Goal: Task Accomplishment & Management: Use online tool/utility

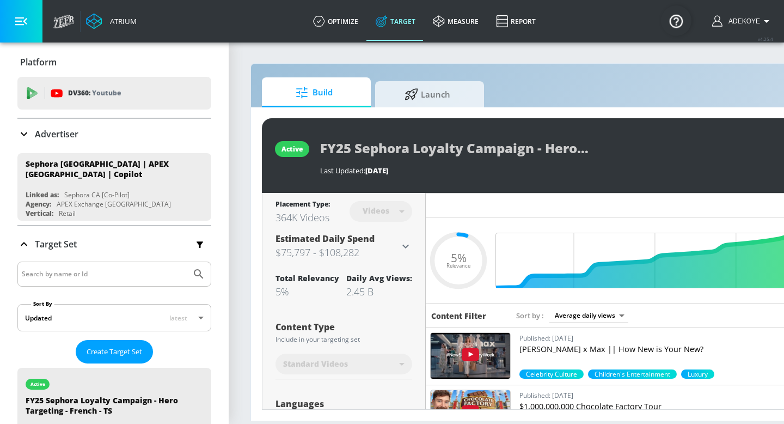
scroll to position [1684, 0]
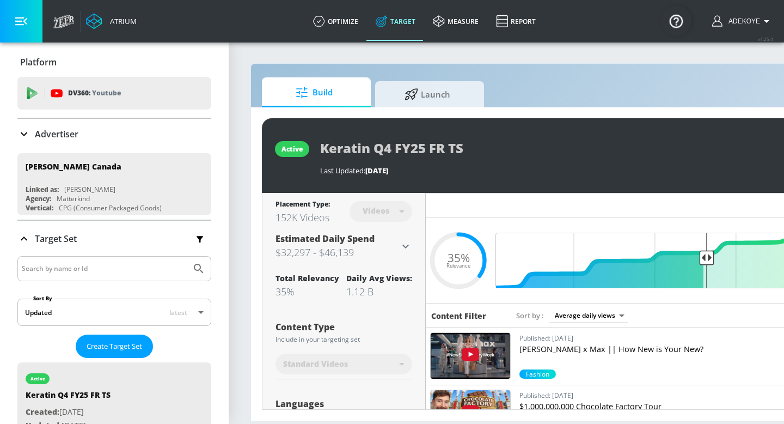
scroll to position [220, 0]
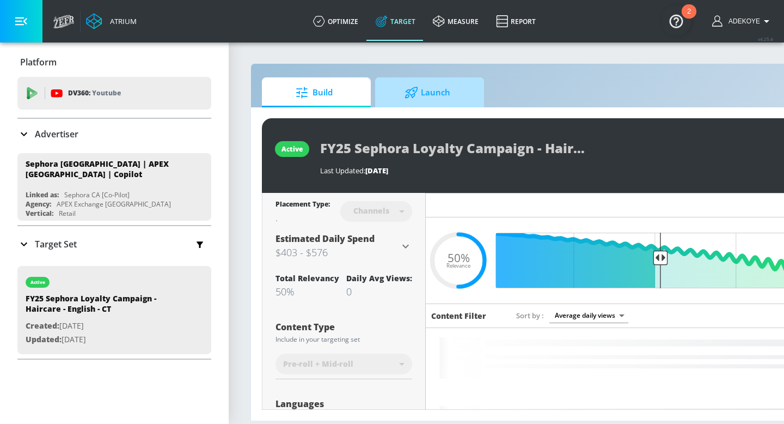
click at [459, 100] on span "Launch" at bounding box center [427, 93] width 83 height 26
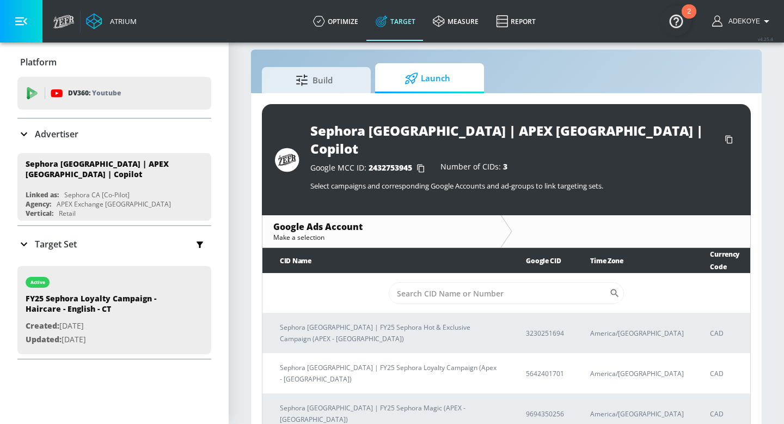
scroll to position [16, 0]
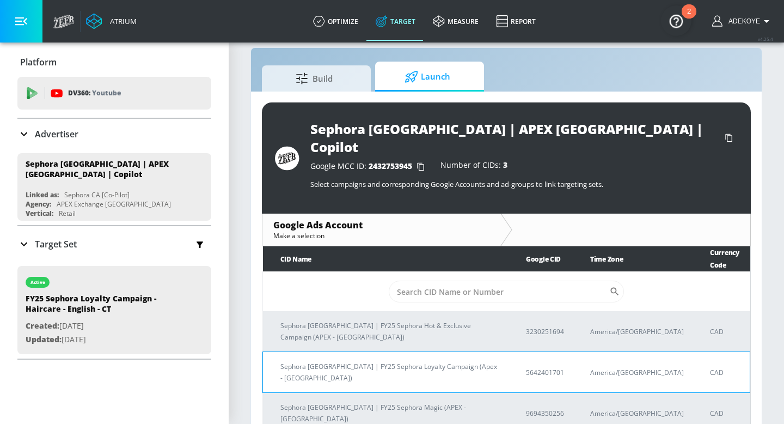
click at [344, 361] on p "Sephora [GEOGRAPHIC_DATA] | FY25 Sephora Loyalty Campaign (Apex - [GEOGRAPHIC_D…" at bounding box center [391, 372] width 220 height 23
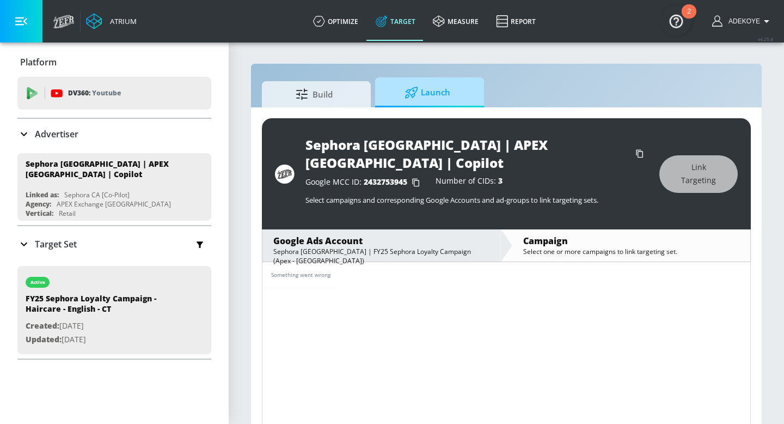
click at [409, 87] on icon at bounding box center [412, 93] width 14 height 12
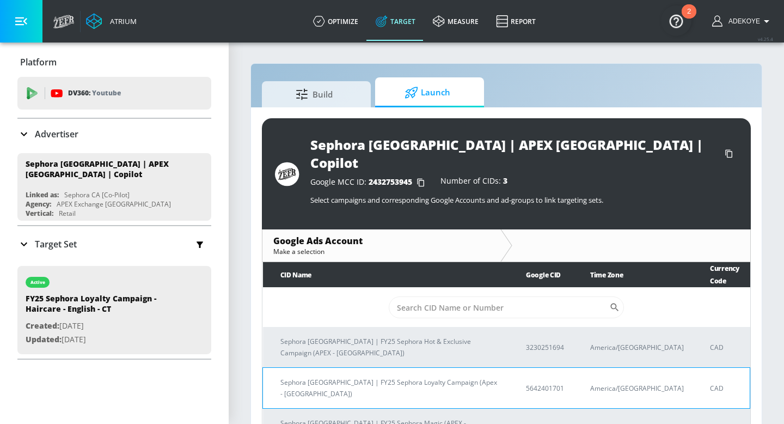
click at [409, 376] on p "Sephora [GEOGRAPHIC_DATA] | FY25 Sephora Loyalty Campaign (Apex - [GEOGRAPHIC_D…" at bounding box center [391, 387] width 220 height 23
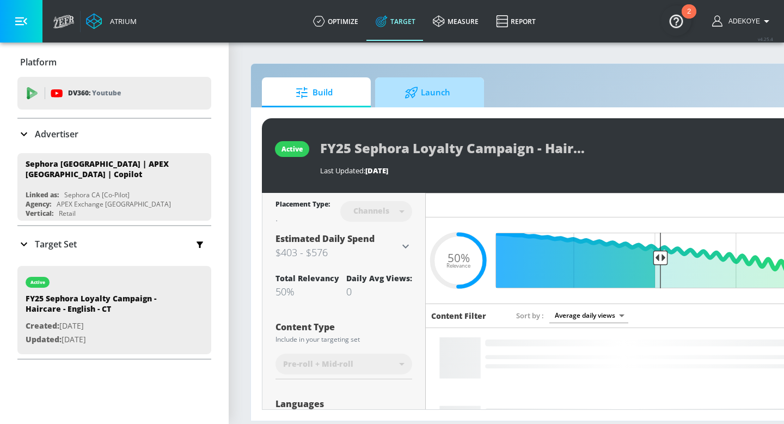
click at [432, 88] on span "Launch" at bounding box center [427, 93] width 83 height 26
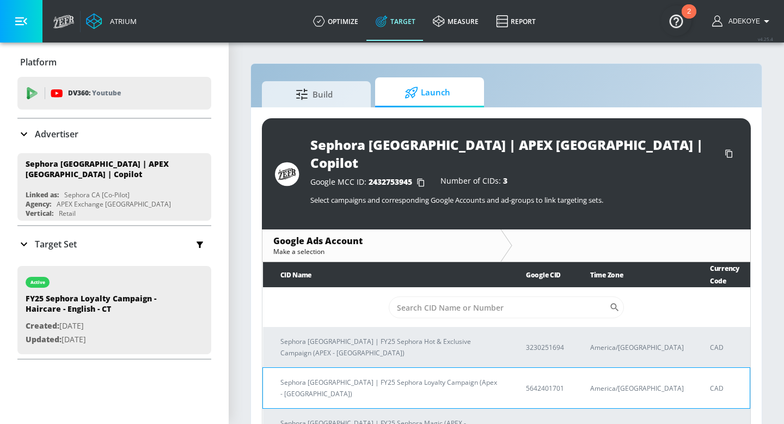
click at [334, 368] on td "Sephora [GEOGRAPHIC_DATA] | FY25 Sephora Loyalty Campaign (Apex - [GEOGRAPHIC_D…" at bounding box center [386, 388] width 246 height 41
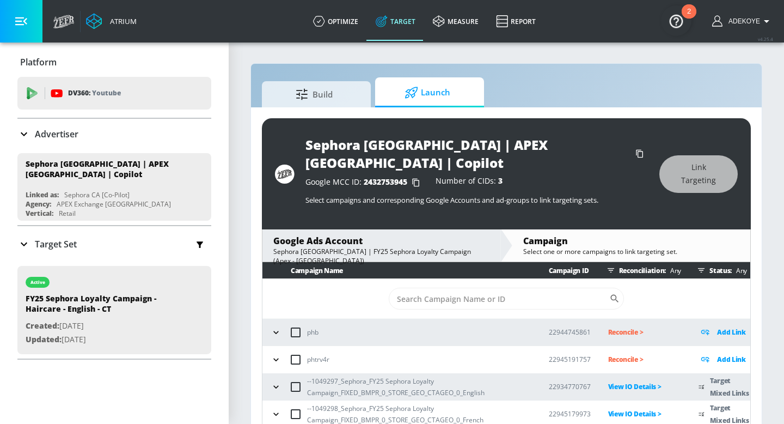
scroll to position [36, 0]
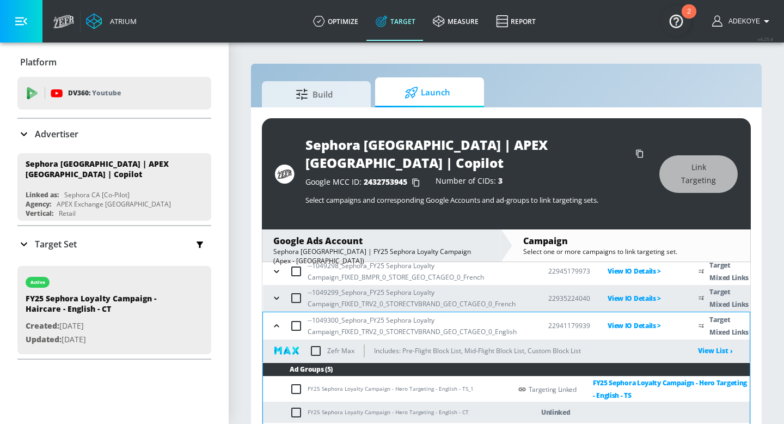
scroll to position [196, 0]
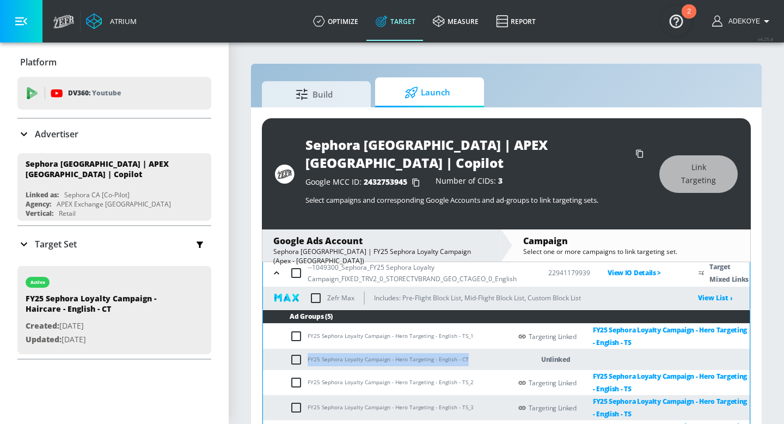
drag, startPoint x: 468, startPoint y: 338, endPoint x: 307, endPoint y: 339, distance: 161.2
click at [307, 349] on td "FY25 Sephora Loyalty Campaign - Hero Targeting - English - CT" at bounding box center [387, 359] width 248 height 21
copy td "FY25 Sephora Loyalty Campaign - Hero Targeting - English - CT"
click at [298, 353] on input "checkbox" at bounding box center [299, 359] width 18 height 13
checkbox input "true"
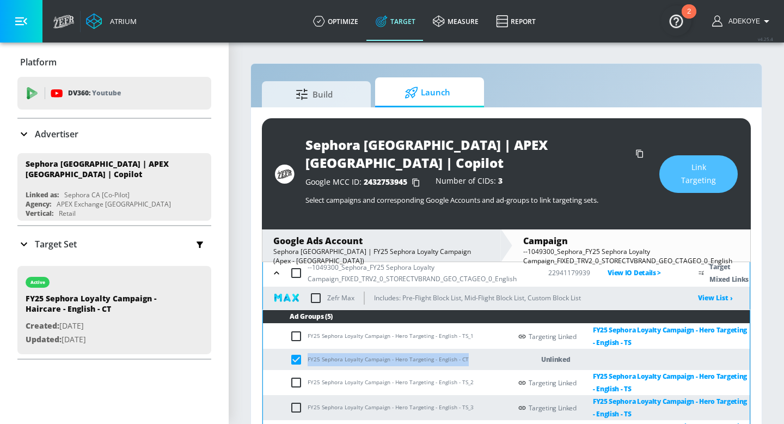
click at [687, 167] on span "Link Targeting" at bounding box center [698, 174] width 35 height 27
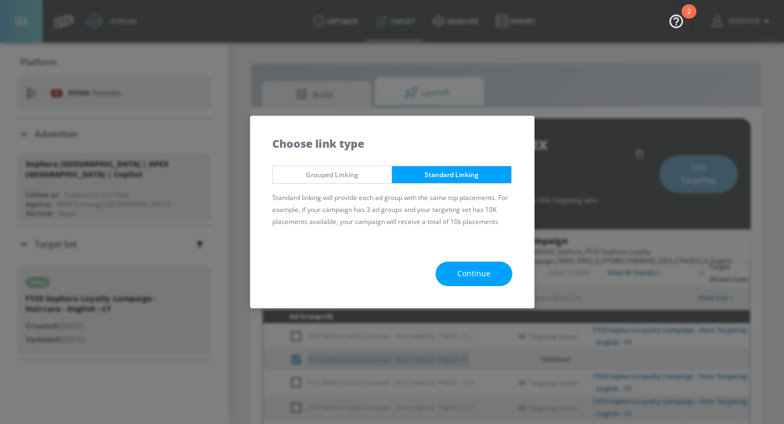
click at [475, 272] on span "Continue" at bounding box center [474, 274] width 33 height 14
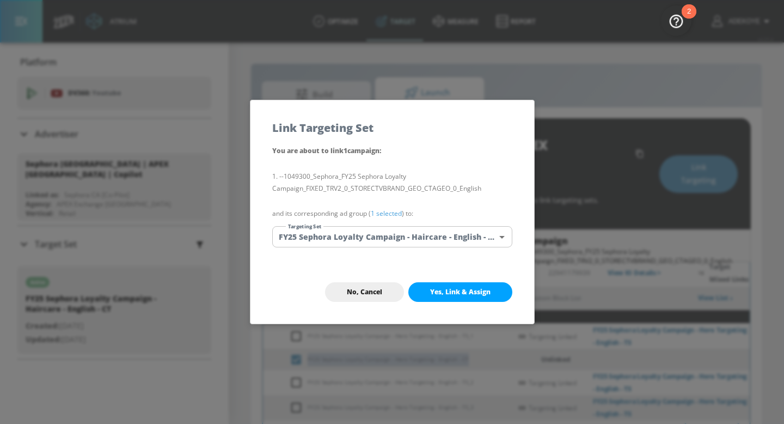
click at [425, 236] on body "Atrium optimize Target measure Report optimize Target measure Report v 4.25.4 A…" at bounding box center [392, 229] width 784 height 458
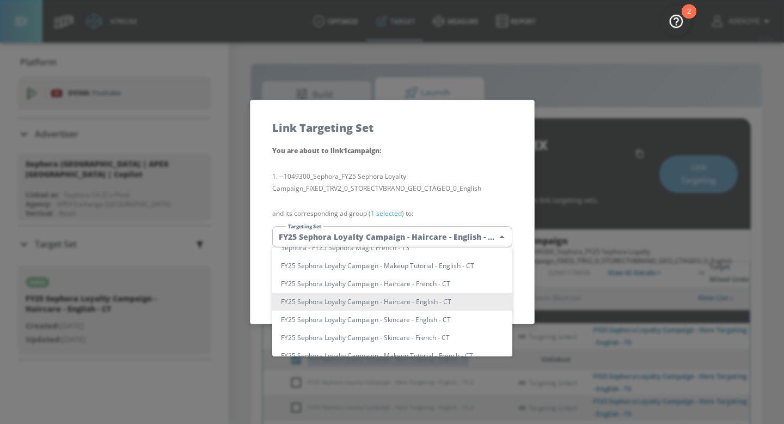
scroll to position [0, 0]
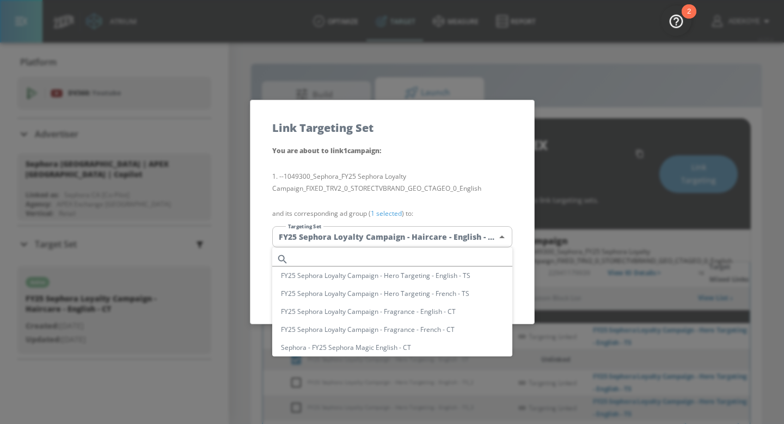
click at [410, 253] on input "text" at bounding box center [403, 259] width 220 height 15
paste input "FY25 Sephora Loyalty Campaign - Hero Targeting - English - CT"
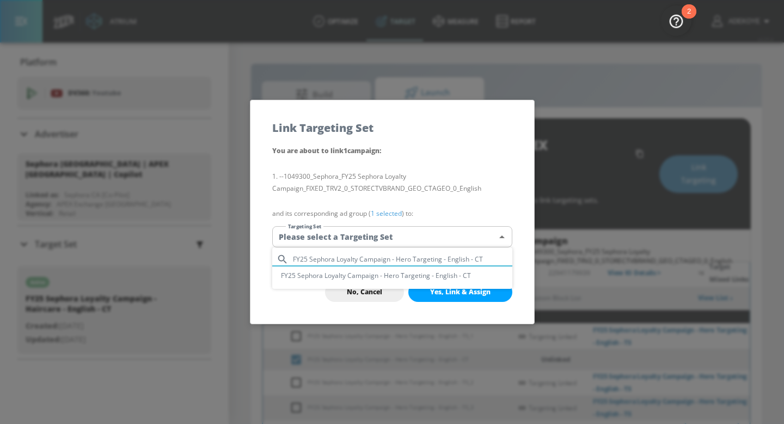
type input "FY25 Sephora Loyalty Campaign - Hero Targeting - English - CT"
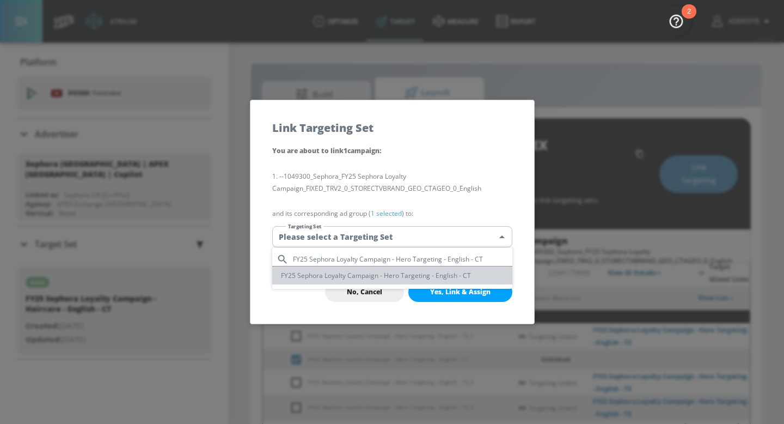
click at [420, 273] on li "FY25 Sephora Loyalty Campaign - Hero Targeting - English - CT" at bounding box center [392, 275] width 240 height 18
type input "3d013d1b-35a5-48bf-98be-db39e01a5bd0"
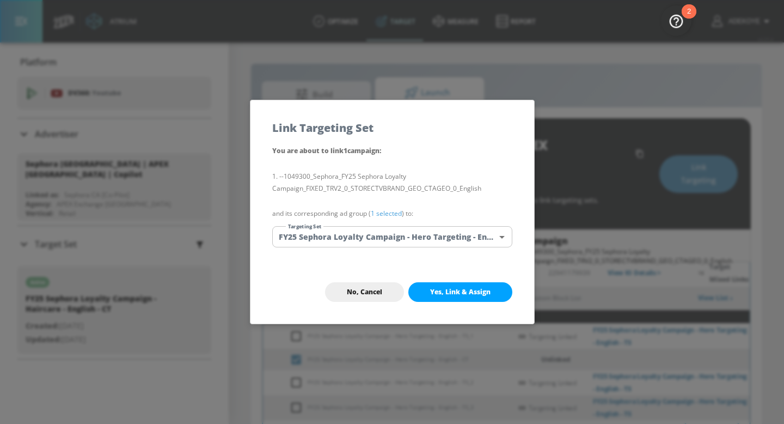
click at [471, 293] on span "Yes, Link & Assign" at bounding box center [460, 292] width 60 height 9
checkbox input "false"
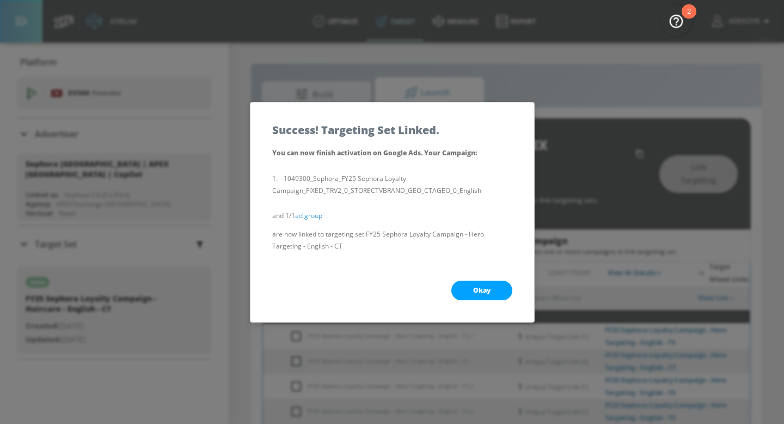
click at [476, 291] on span "Okay" at bounding box center [481, 290] width 17 height 9
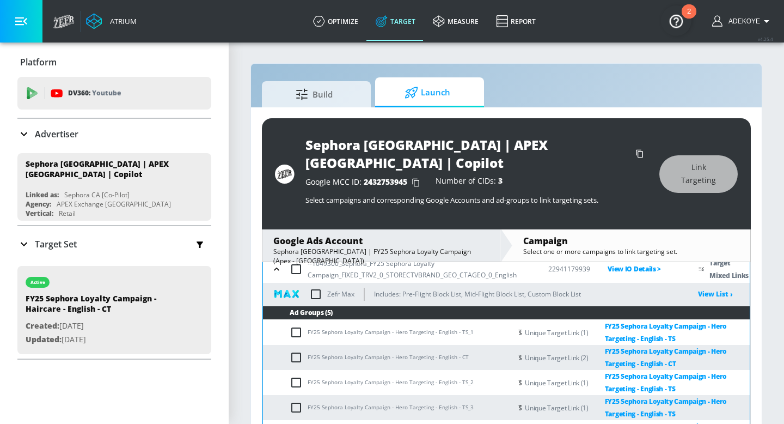
scroll to position [16, 0]
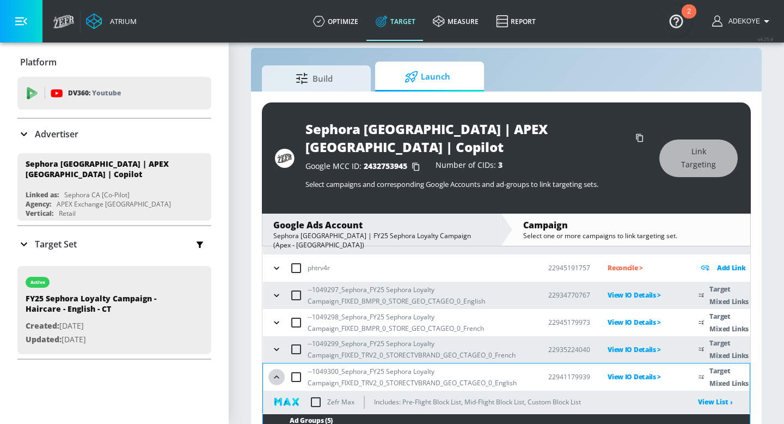
click at [277, 372] on icon "button" at bounding box center [276, 377] width 11 height 11
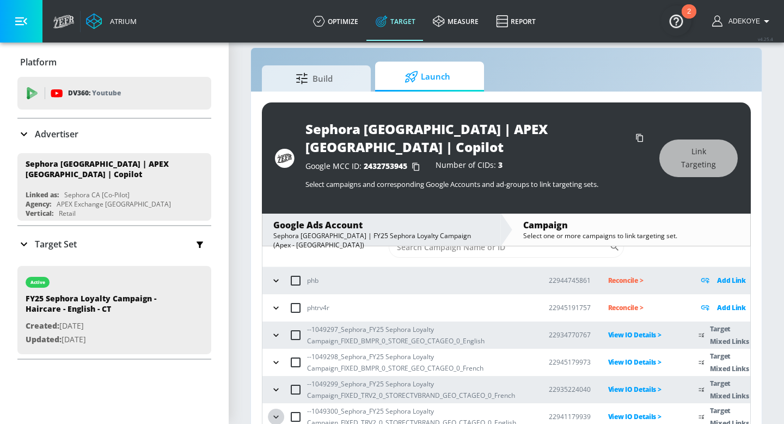
click at [276, 411] on icon "button" at bounding box center [276, 416] width 11 height 11
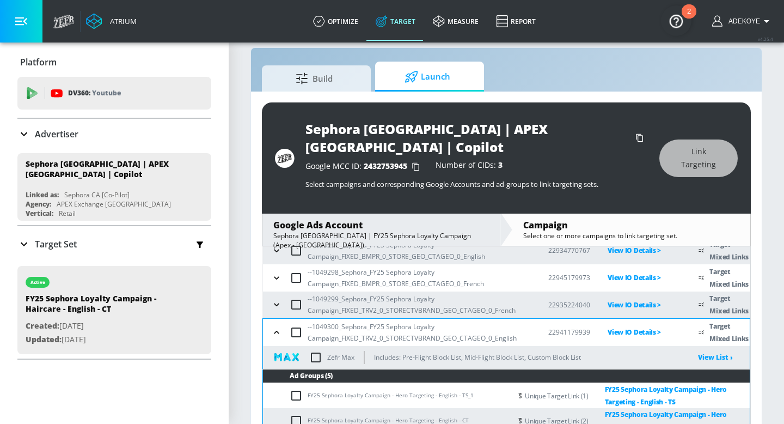
scroll to position [114, 0]
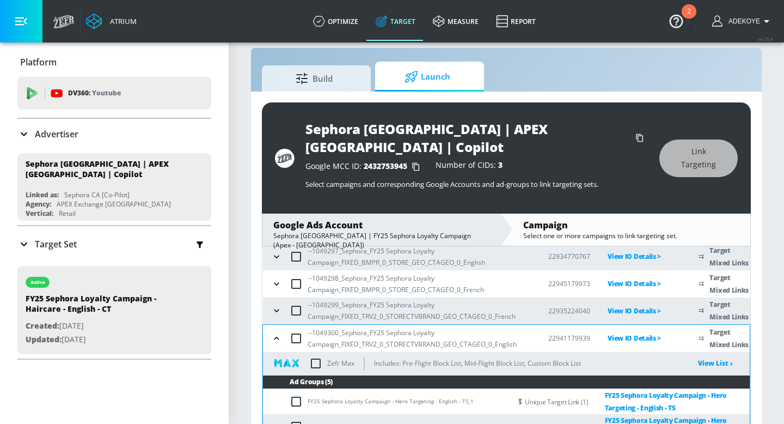
click at [278, 337] on icon "button" at bounding box center [276, 338] width 5 height 3
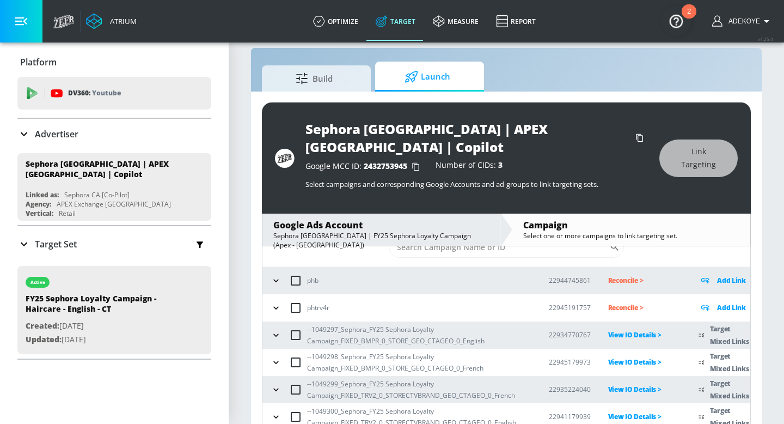
click at [276, 384] on icon "button" at bounding box center [276, 389] width 11 height 11
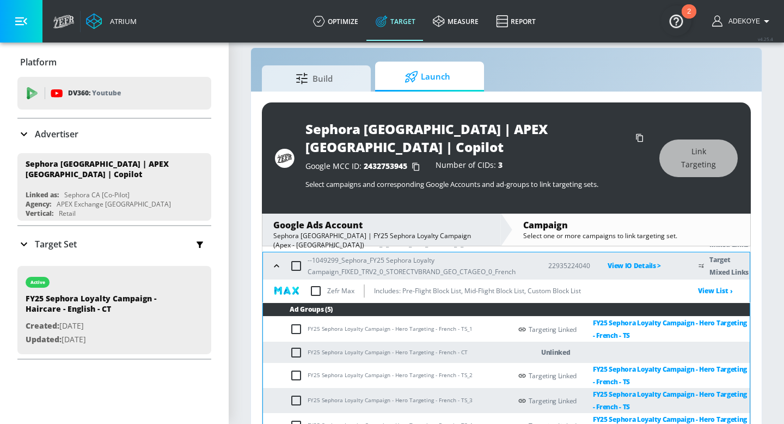
scroll to position [196, 0]
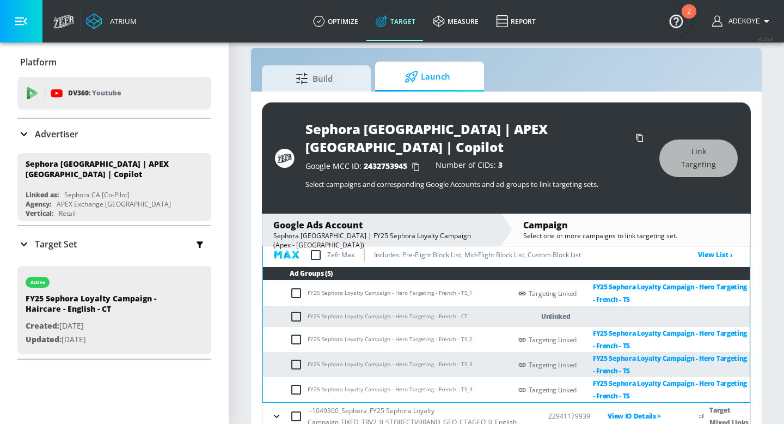
click at [457, 306] on td "FY25 Sephora Loyalty Campaign - Hero Targeting - French - CT" at bounding box center [387, 316] width 248 height 21
copy td "FY25 Sephora Loyalty Campaign - Hero Targeting - French - CT"
click at [301, 310] on input "checkbox" at bounding box center [299, 316] width 18 height 13
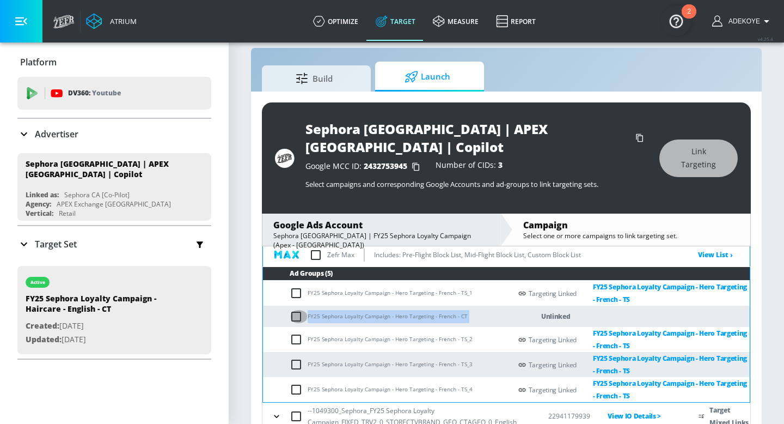
checkbox input "true"
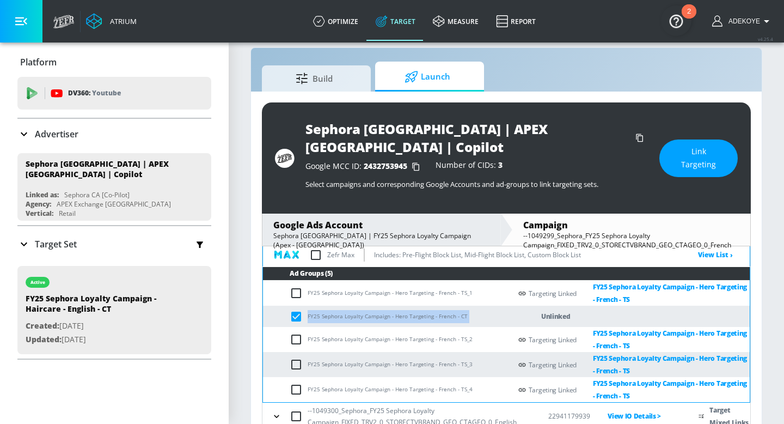
click at [686, 150] on span "Link Targeting" at bounding box center [698, 158] width 35 height 27
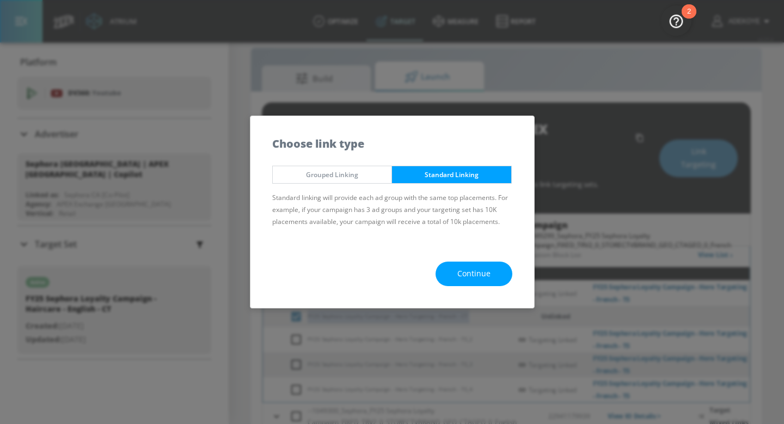
click at [465, 271] on span "Continue" at bounding box center [474, 274] width 33 height 14
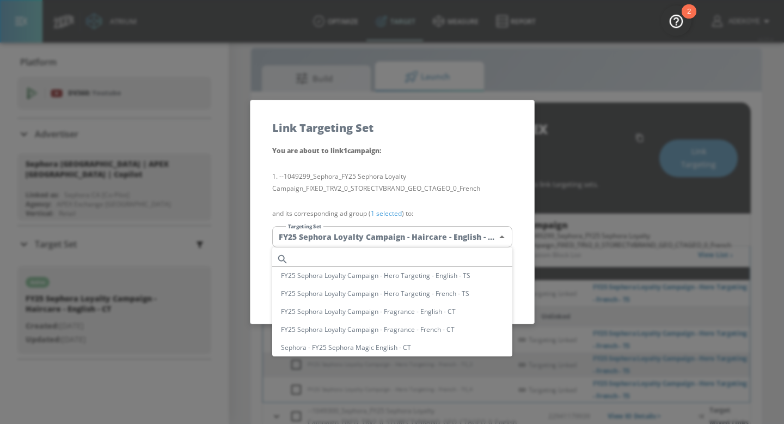
click at [397, 238] on body "Atrium optimize Target measure Report optimize Target measure Report v 4.25.4 A…" at bounding box center [392, 213] width 784 height 458
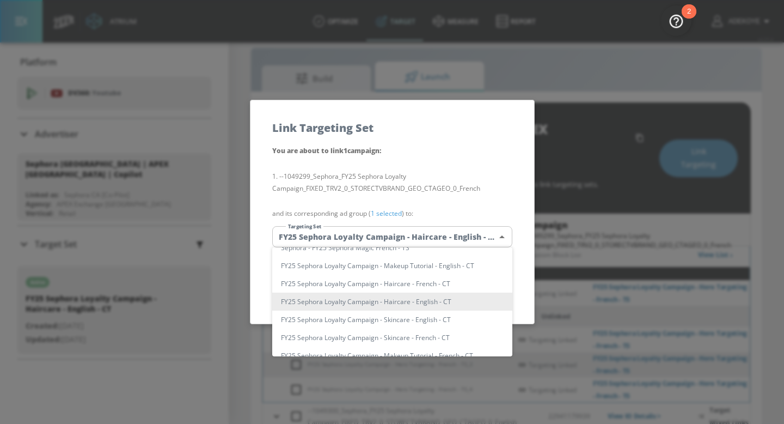
scroll to position [0, 0]
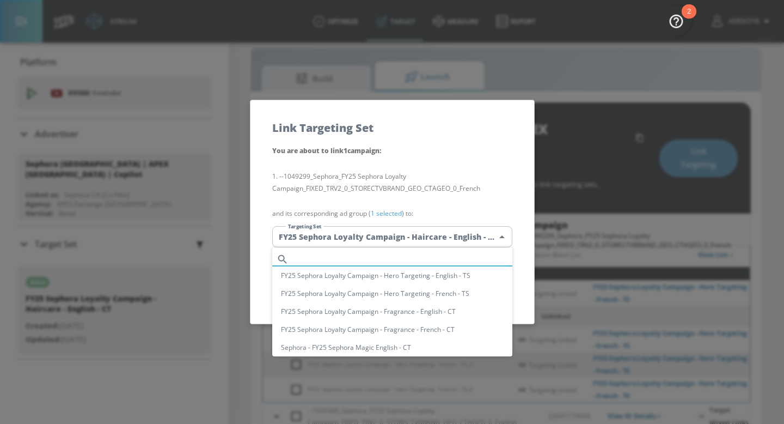
click at [374, 255] on input "text" at bounding box center [403, 259] width 220 height 15
paste input "FY25 Sephora Loyalty Campaign - Hero Targeting - French - CT"
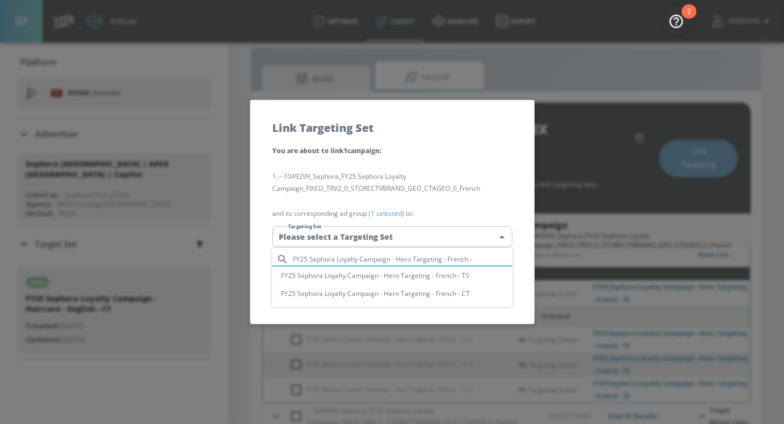
type input "FY25 Sephora Loyalty Campaign - Hero Targeting - French -"
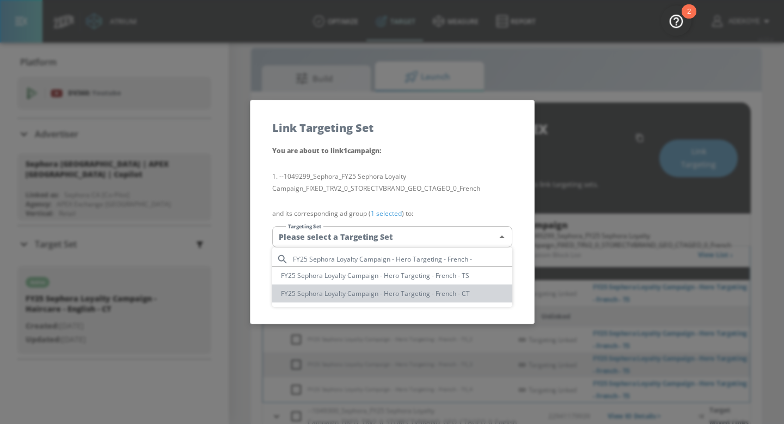
click at [413, 296] on li "FY25 Sephora Loyalty Campaign - Hero Targeting - French - CT" at bounding box center [392, 293] width 240 height 18
type input "81190f87-35b7-40bd-bd73-ef35c3528a9e"
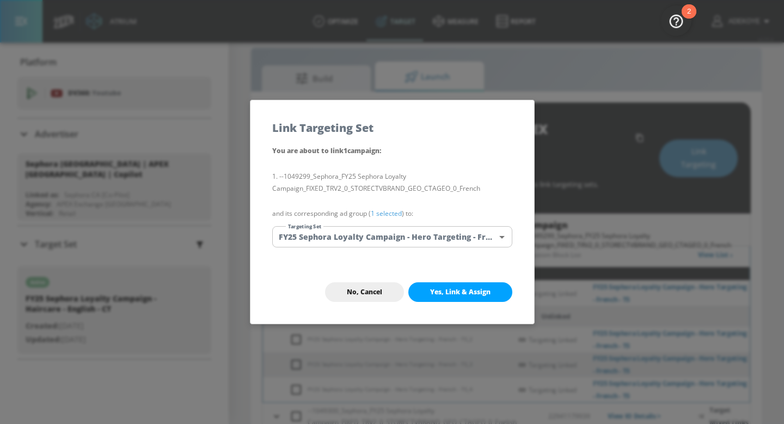
click at [482, 292] on span "Yes, Link & Assign" at bounding box center [460, 292] width 60 height 9
checkbox input "false"
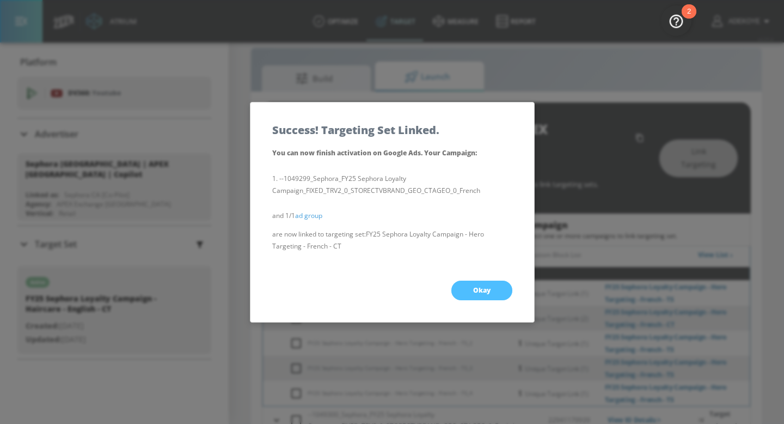
click at [476, 295] on button "Okay" at bounding box center [482, 291] width 61 height 20
